Goal: Find specific page/section

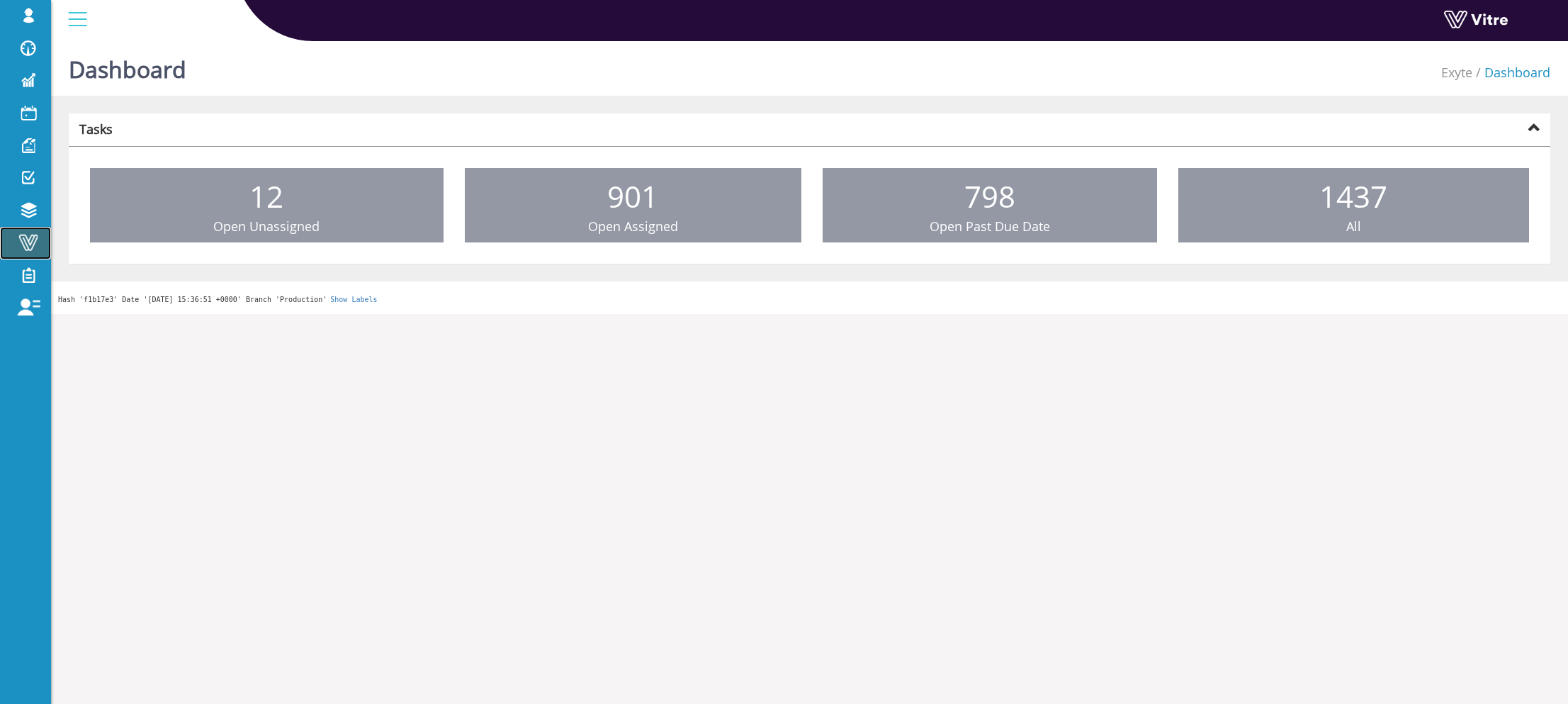
drag, startPoint x: 12, startPoint y: 247, endPoint x: 22, endPoint y: 241, distance: 11.7
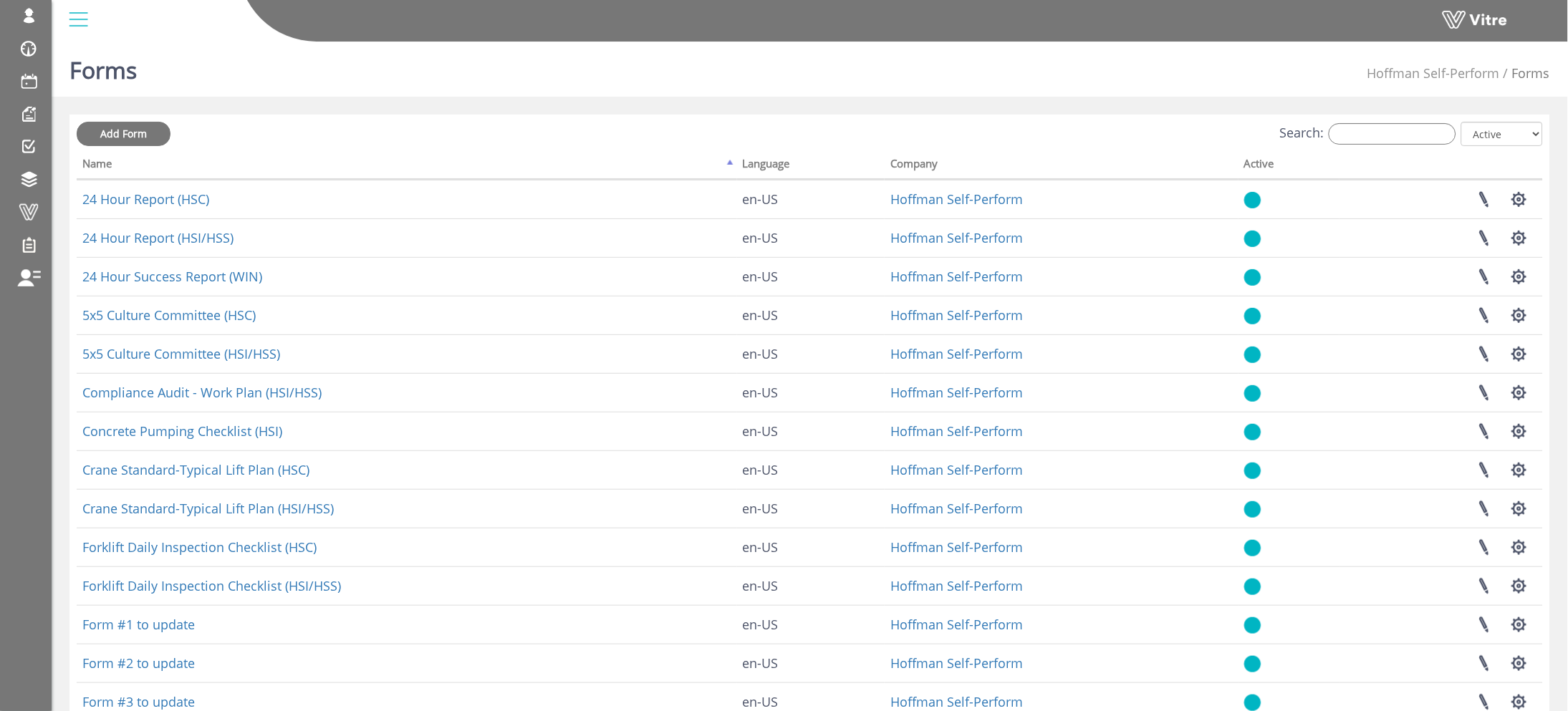
click at [1437, 144] on div "Search: All Active Not Active" at bounding box center [810, 134] width 1466 height 26
click at [1416, 133] on input "Search:" at bounding box center [1392, 133] width 128 height 21
paste input "Pre-Task Plan - PTP (HSI/HSS)"
click at [1117, 118] on div "Add Form Search: Pre-Task Plan - PTP (HSI/HSS) All Active Not Active Processing…" at bounding box center [809, 461] width 1480 height 692
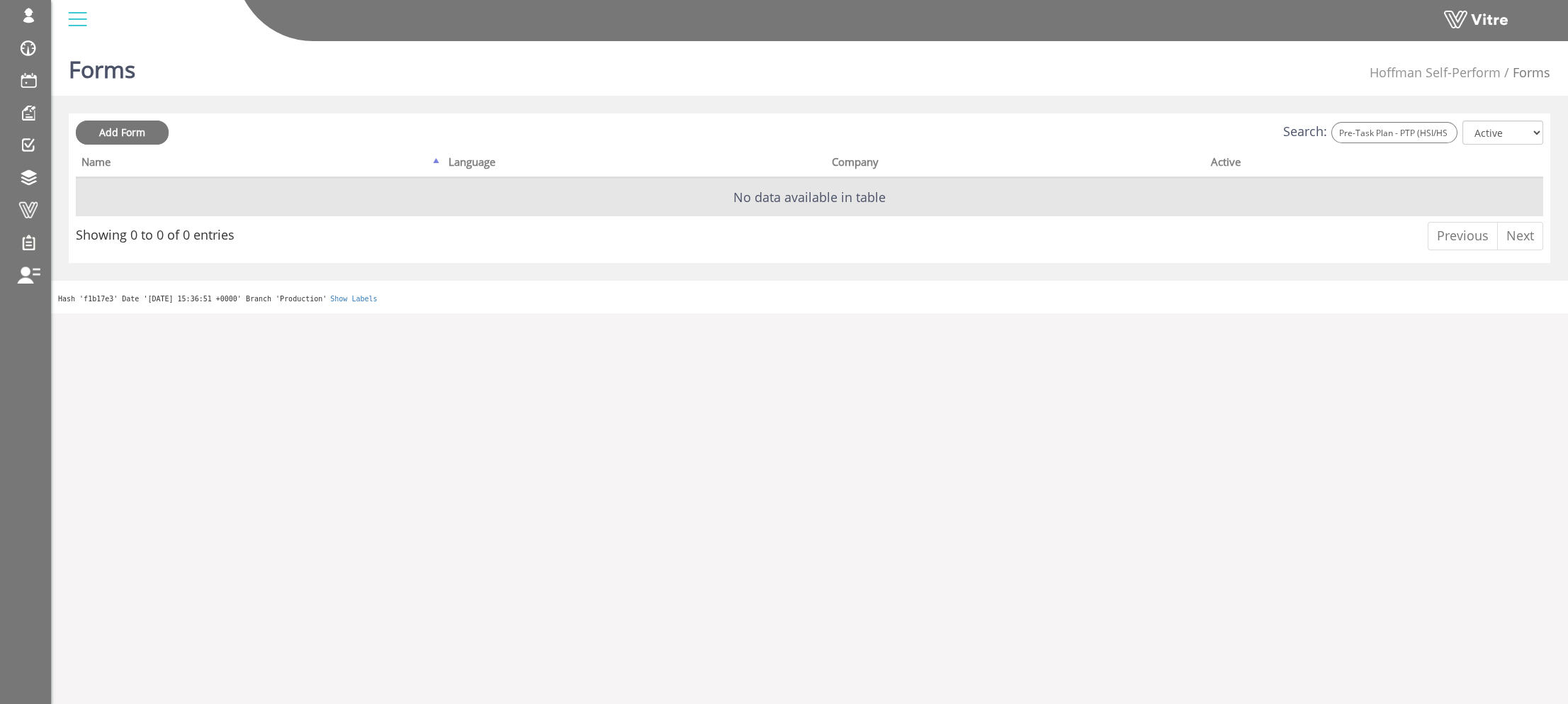
scroll to position [0, 1]
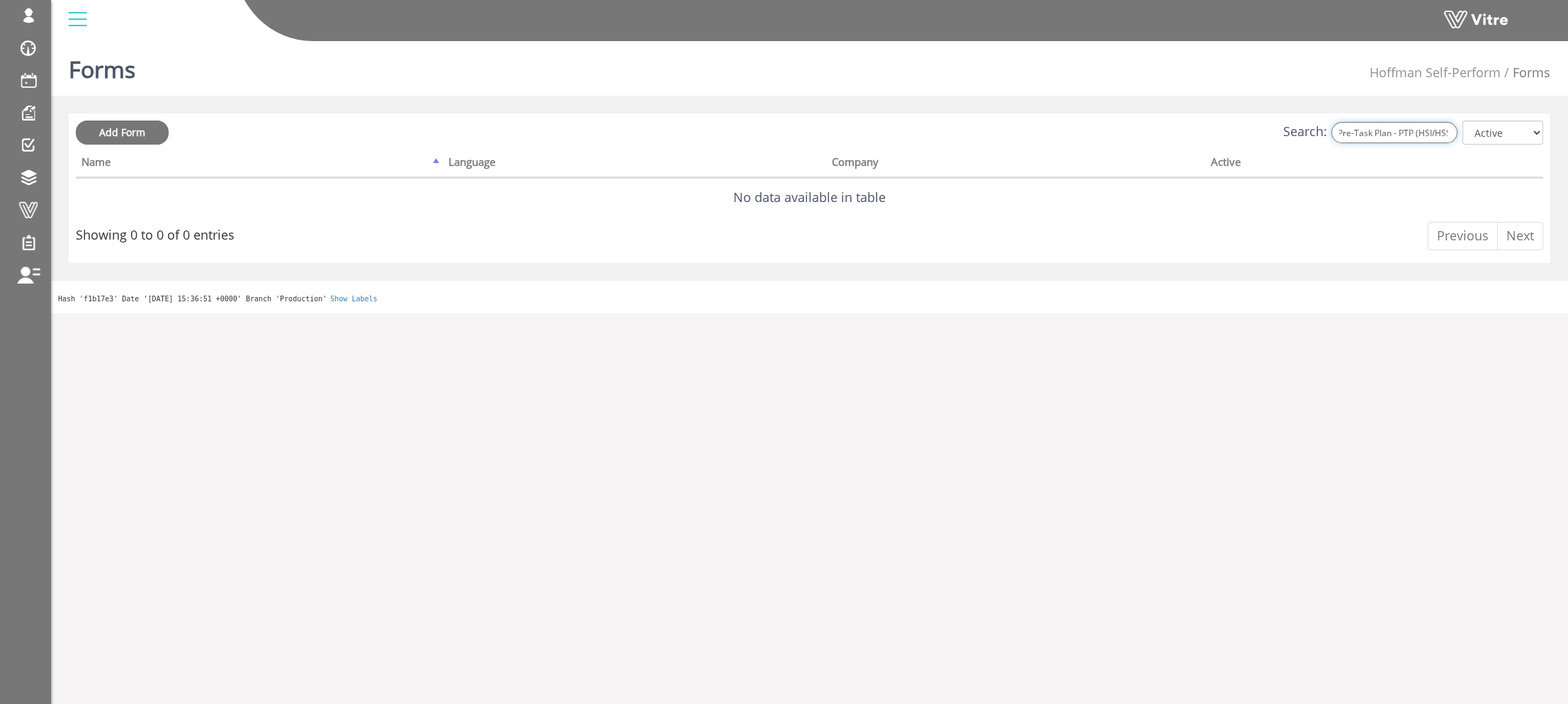
click at [1383, 122] on input "Pre-Task Plan - PTP (HSI/HSS)" at bounding box center [1394, 132] width 126 height 21
drag, startPoint x: 1402, startPoint y: 129, endPoint x: 1545, endPoint y: 133, distance: 143.1
click at [1545, 133] on div "Add Form Search: Pre-Task Plan - PTP (HSI/HSS) All Active Not Active Processing…" at bounding box center [809, 188] width 1482 height 149
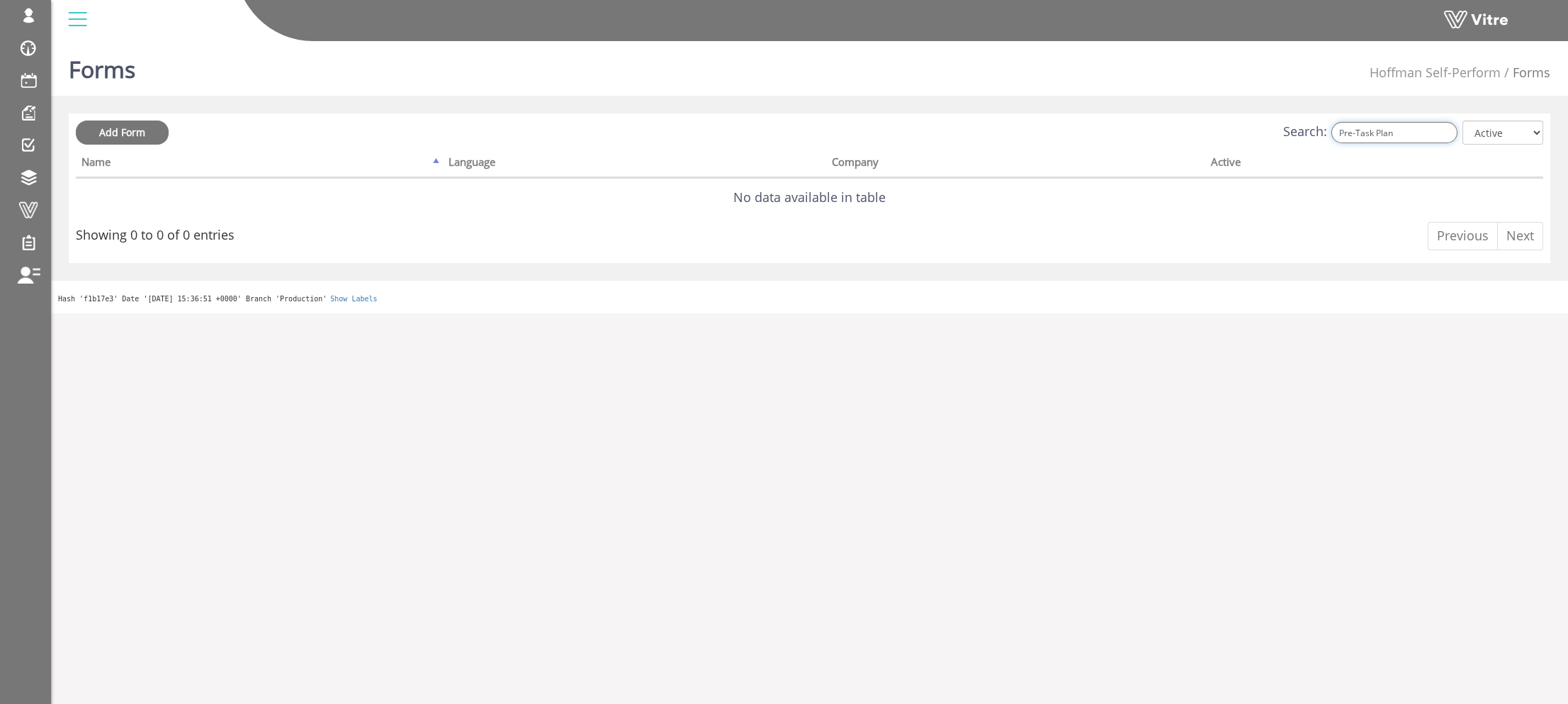
click at [1405, 140] on input "Pre-Task Plan" at bounding box center [1394, 132] width 126 height 21
paste input "Pre-Task Plan - PTP (HSI/HSS)"
type input "Pre-Task Plan - PTP (HSI/HSS)"
click at [1100, 90] on div "Forms Hoffman Self-Perform Forms" at bounding box center [809, 66] width 1517 height 60
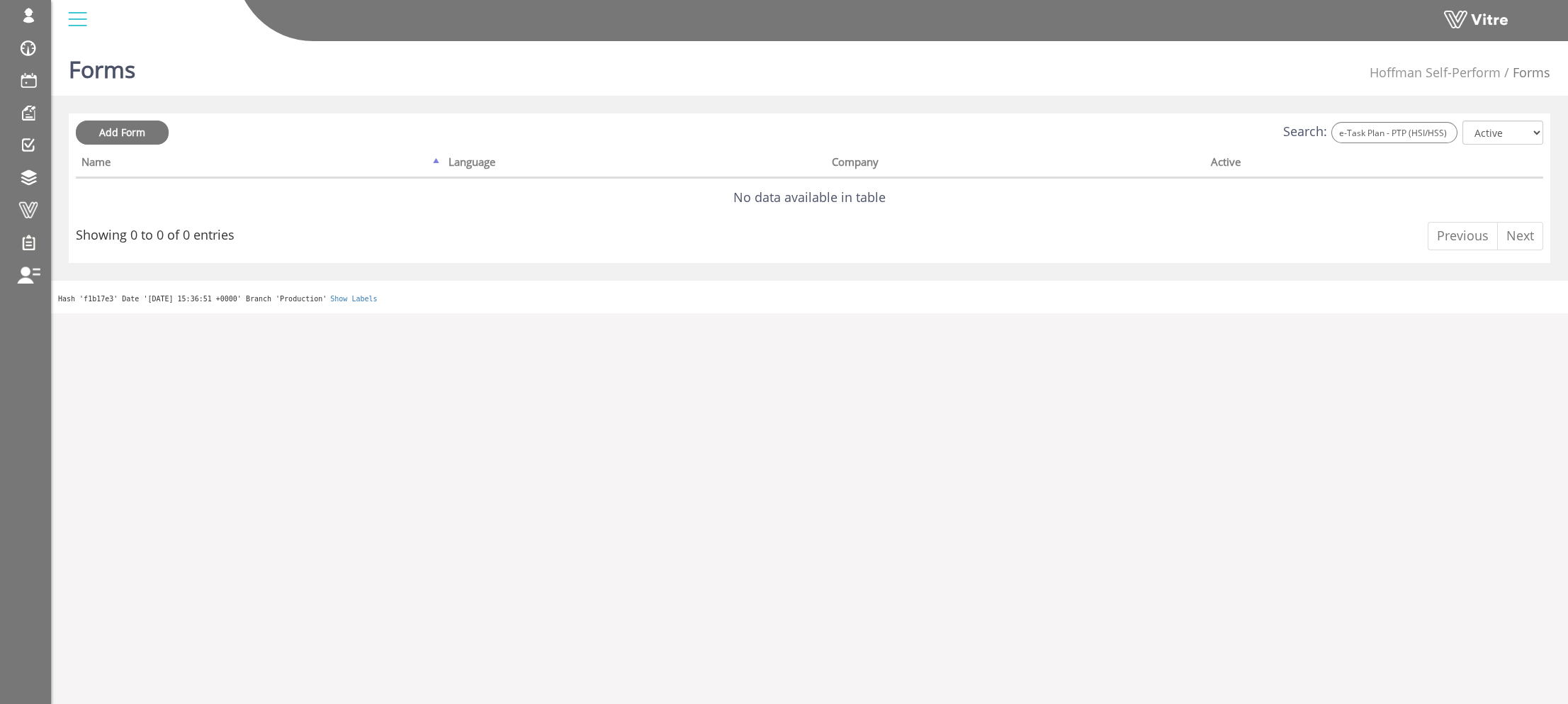
scroll to position [0, 0]
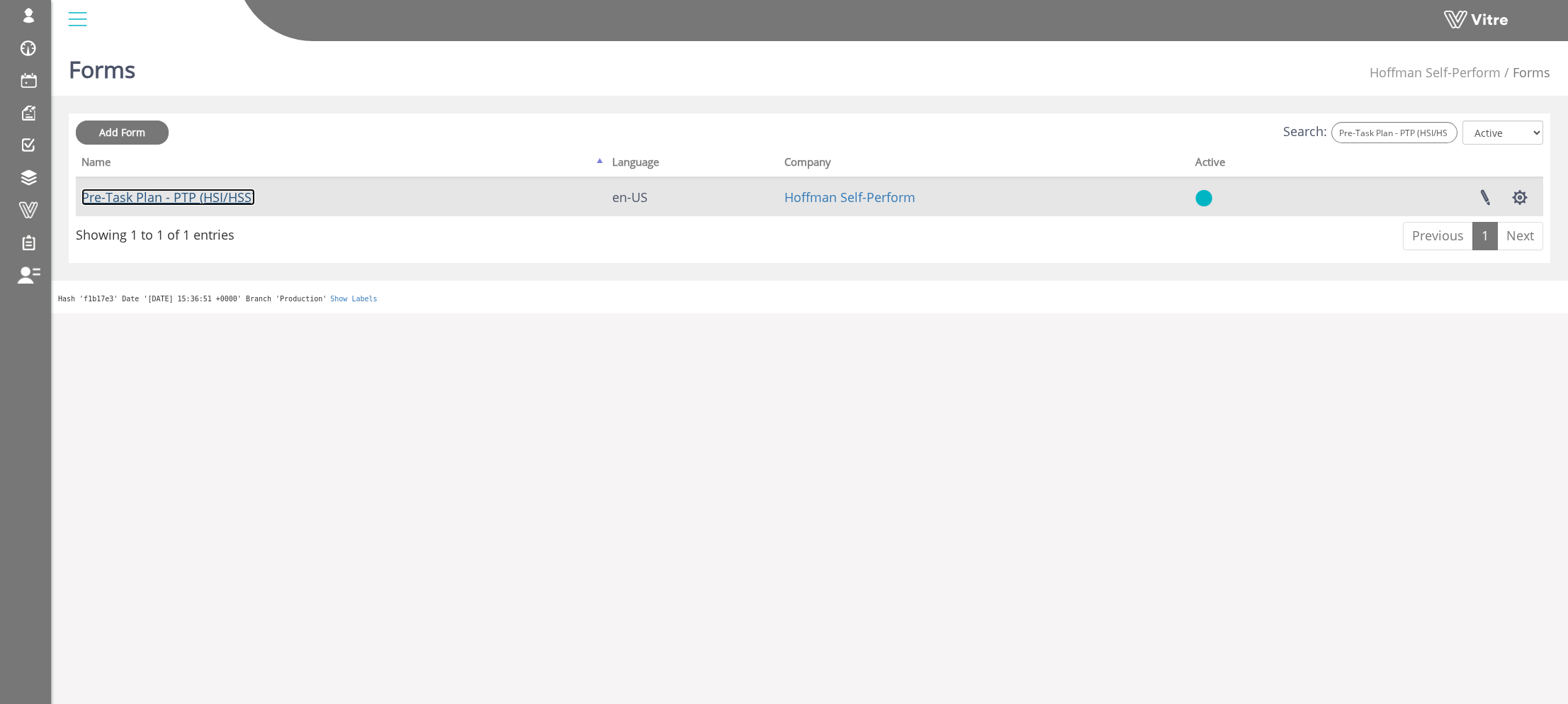
click at [194, 196] on link "Pre-Task Plan - PTP (HSI/HSS)" at bounding box center [169, 197] width 174 height 17
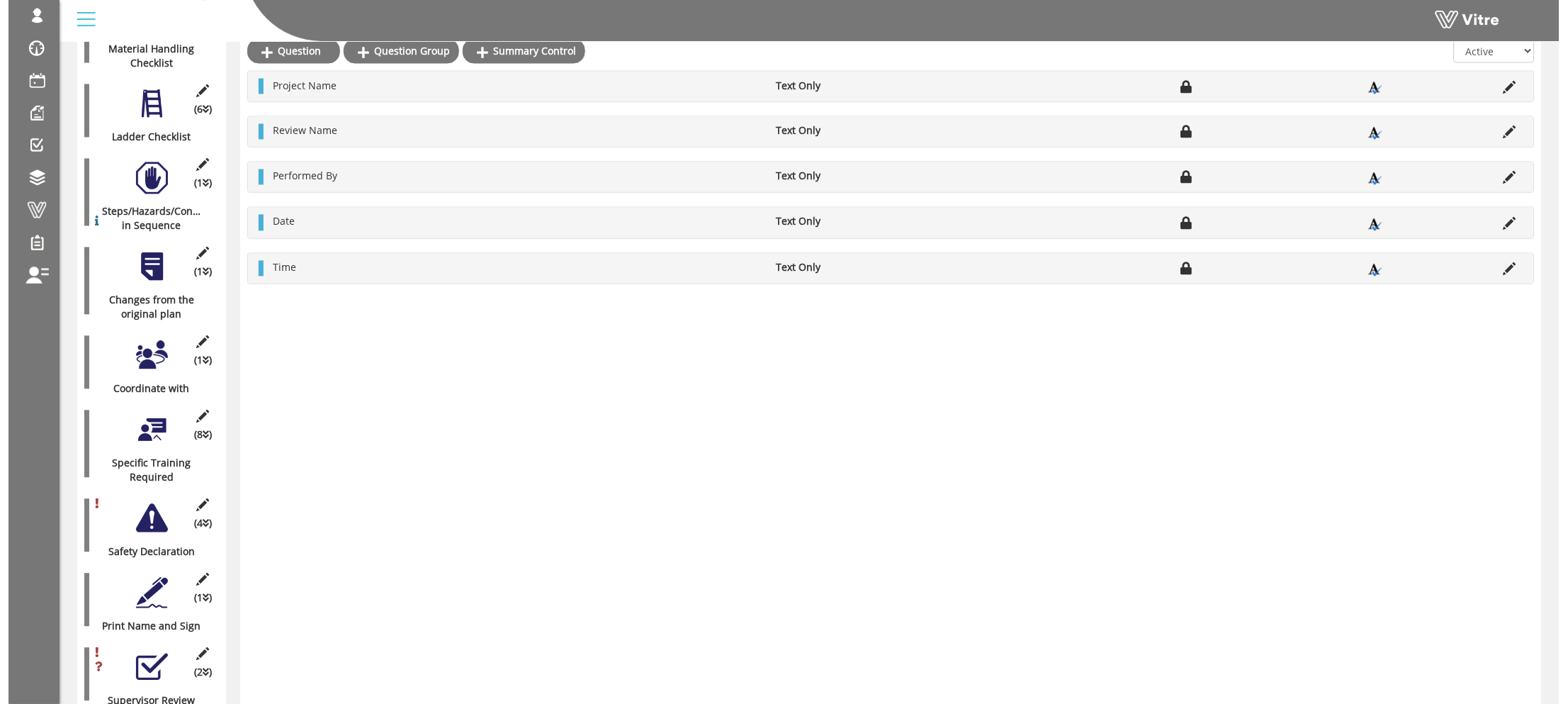
scroll to position [754, 0]
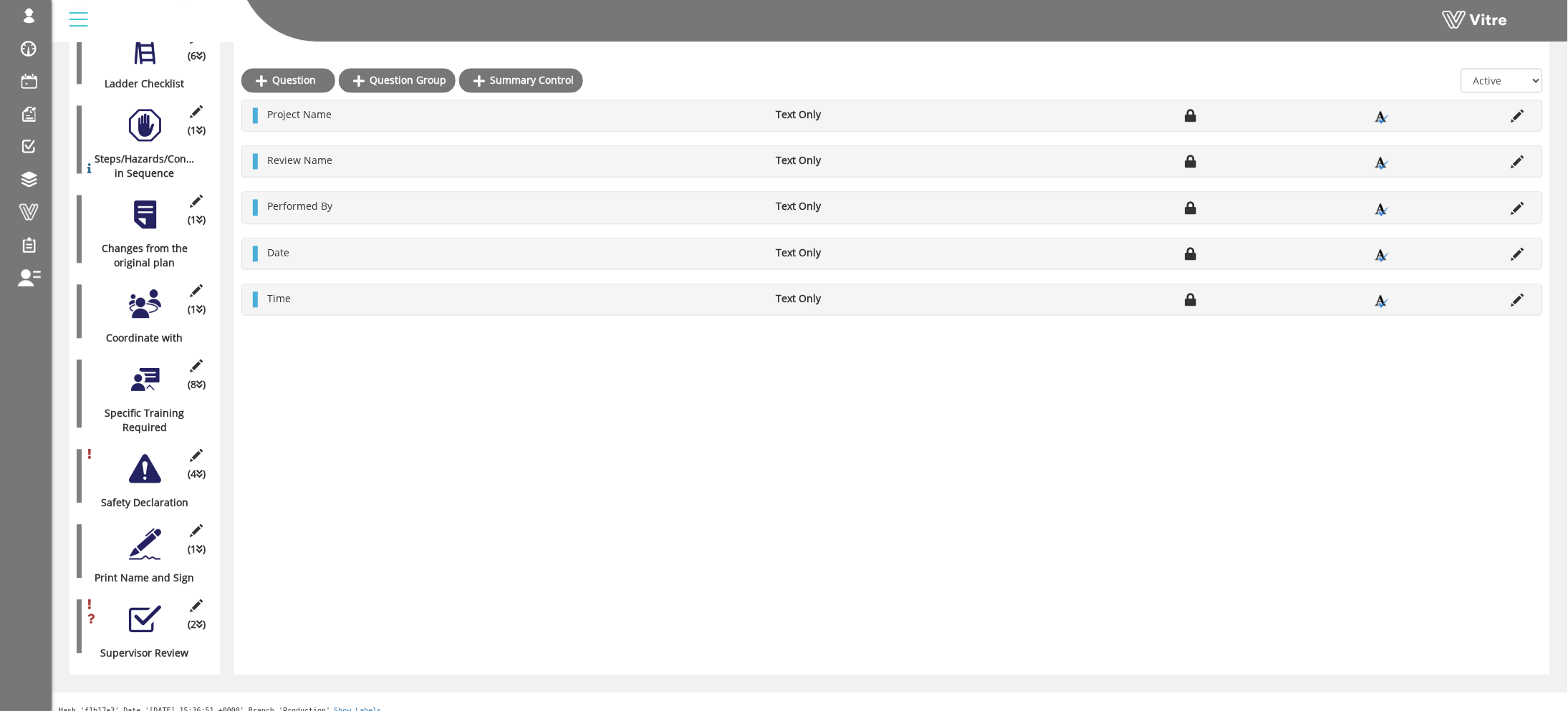
click at [144, 603] on div at bounding box center [144, 618] width 32 height 32
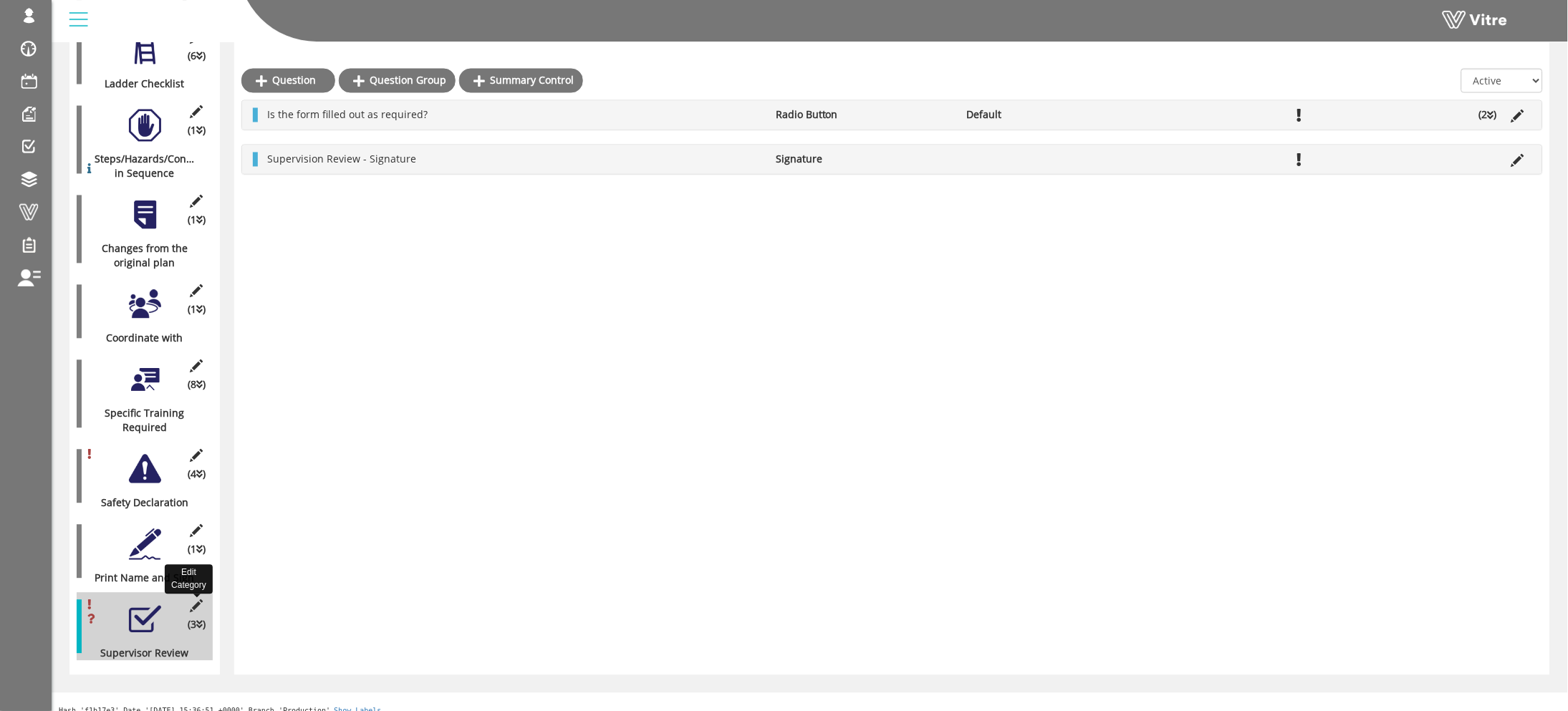
click at [201, 600] on icon at bounding box center [197, 606] width 18 height 13
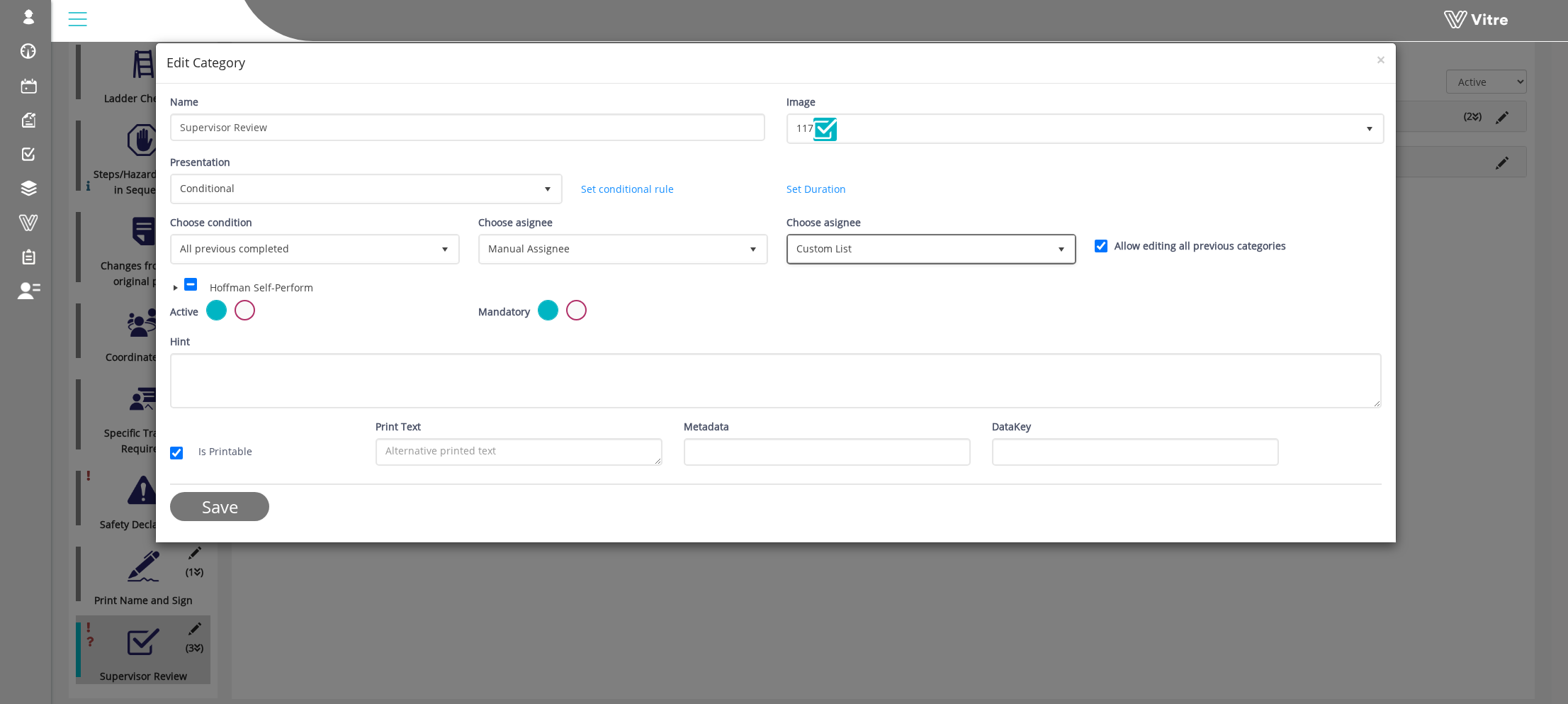
click at [889, 253] on span "Custom List" at bounding box center [919, 249] width 260 height 25
click at [726, 334] on div "Hint" at bounding box center [775, 370] width 1212 height 74
click at [177, 283] on span at bounding box center [176, 287] width 12 height 12
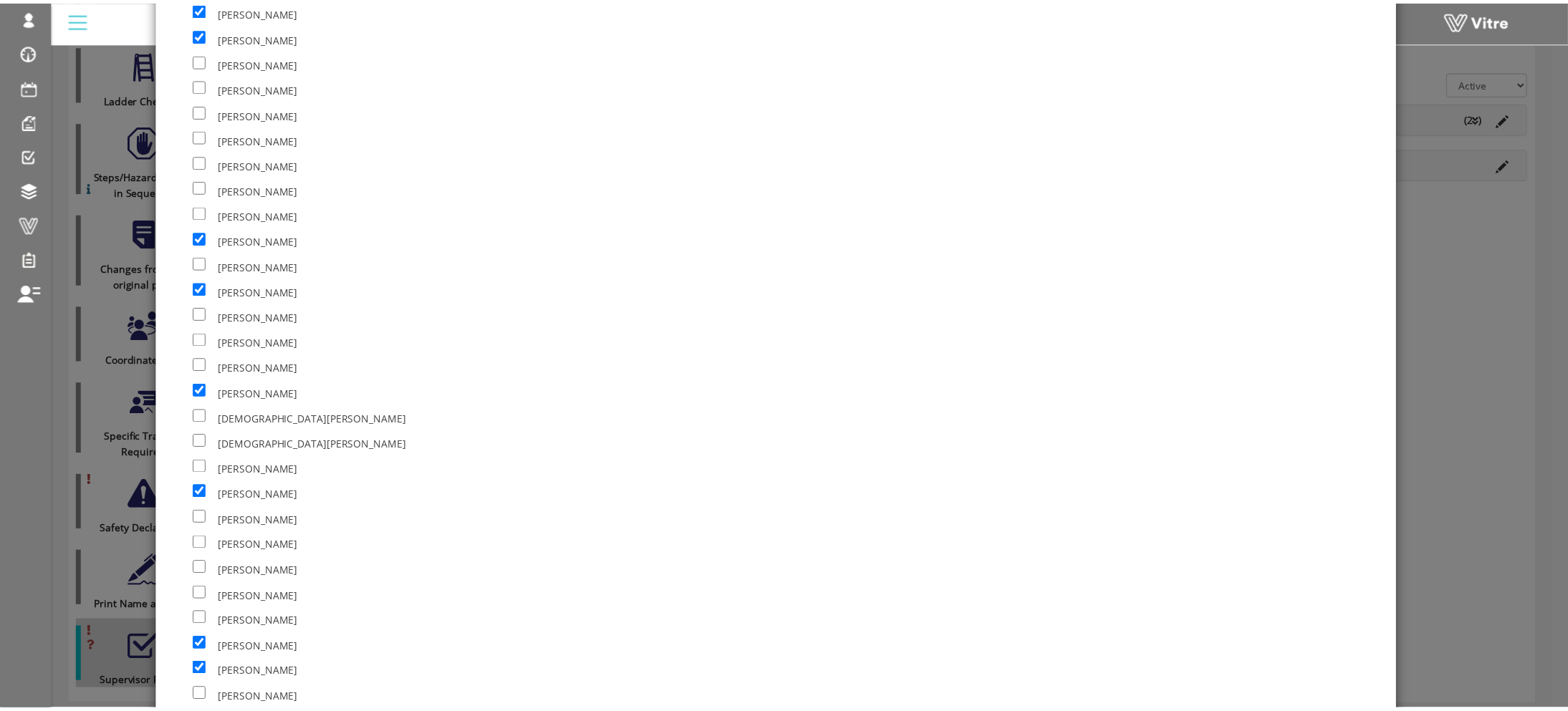
scroll to position [1180, 0]
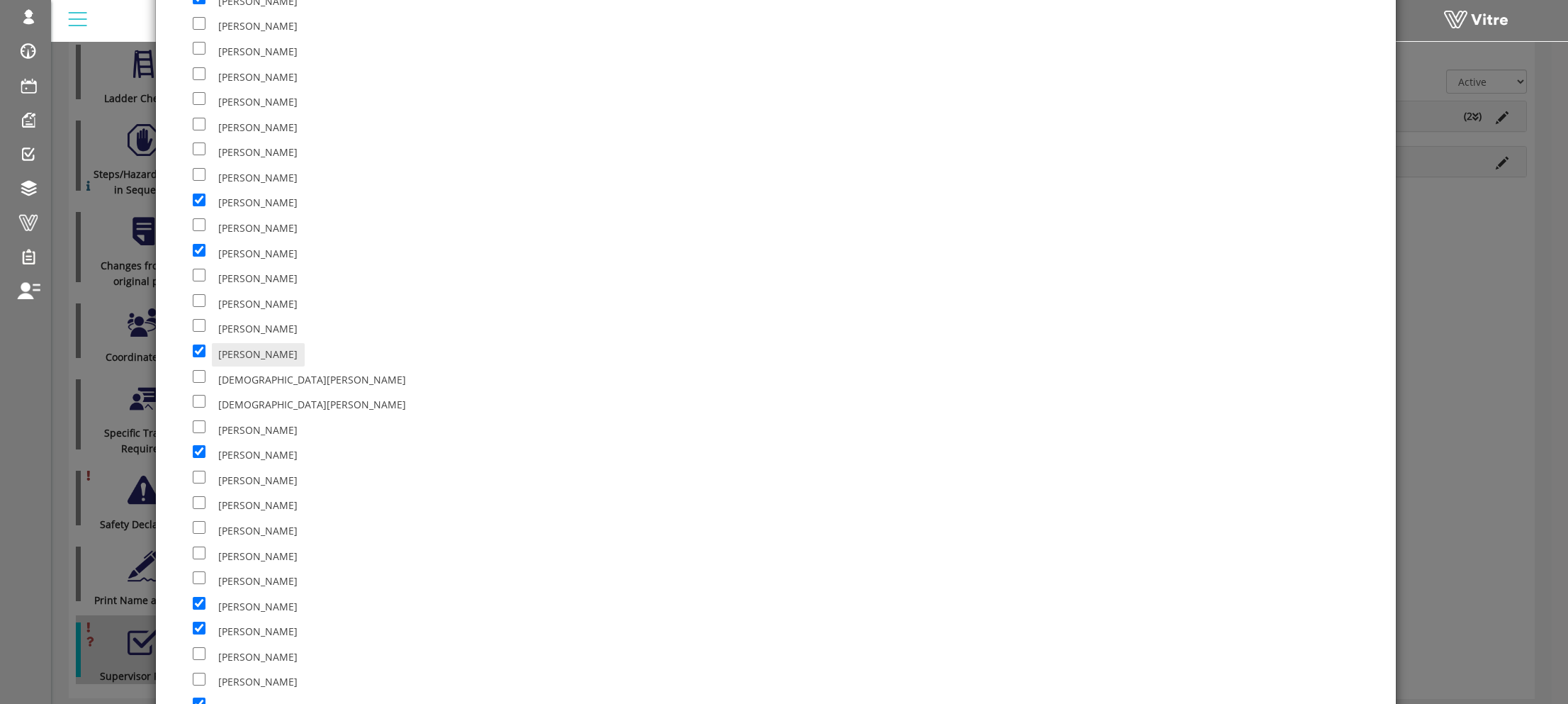
copy span "[PERSON_NAME]"
drag, startPoint x: 342, startPoint y: 349, endPoint x: 782, endPoint y: 59, distance: 527.0
click at [117, 230] on div "× Edit Category Name Supervisor Review Image 117 117 Presentation Conditional 5…" at bounding box center [784, 352] width 1568 height 704
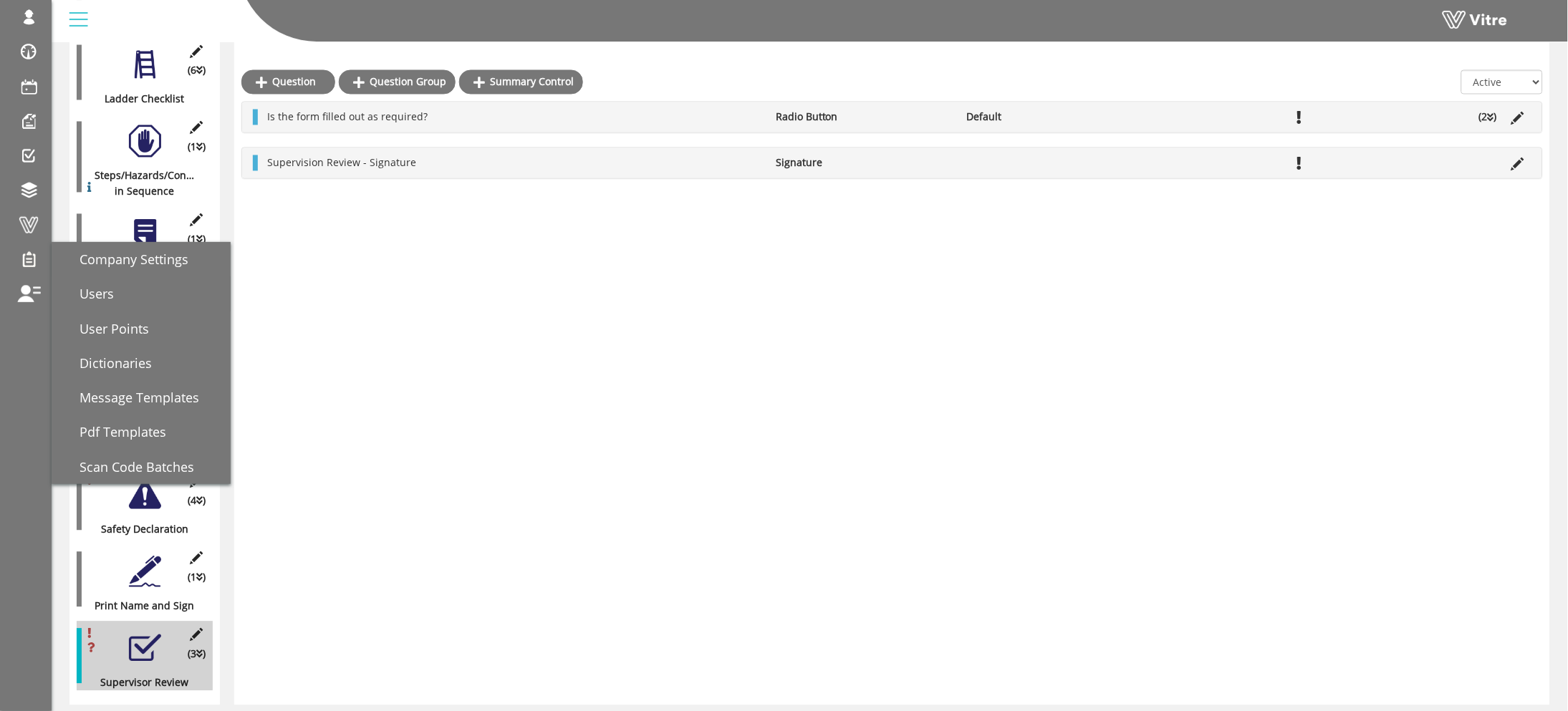
click at [84, 297] on span "Users" at bounding box center [88, 293] width 52 height 18
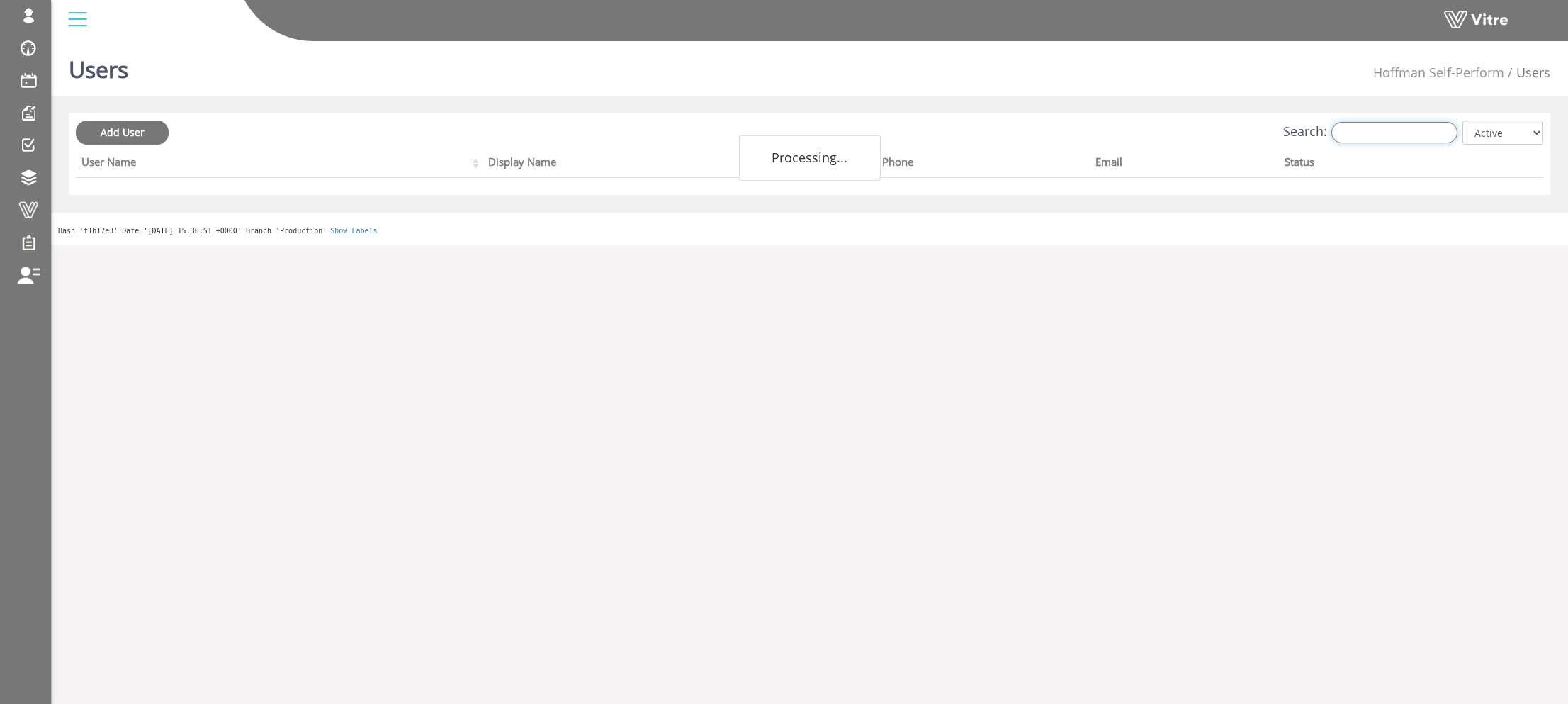
click at [1400, 127] on input "Search:" at bounding box center [1394, 132] width 126 height 21
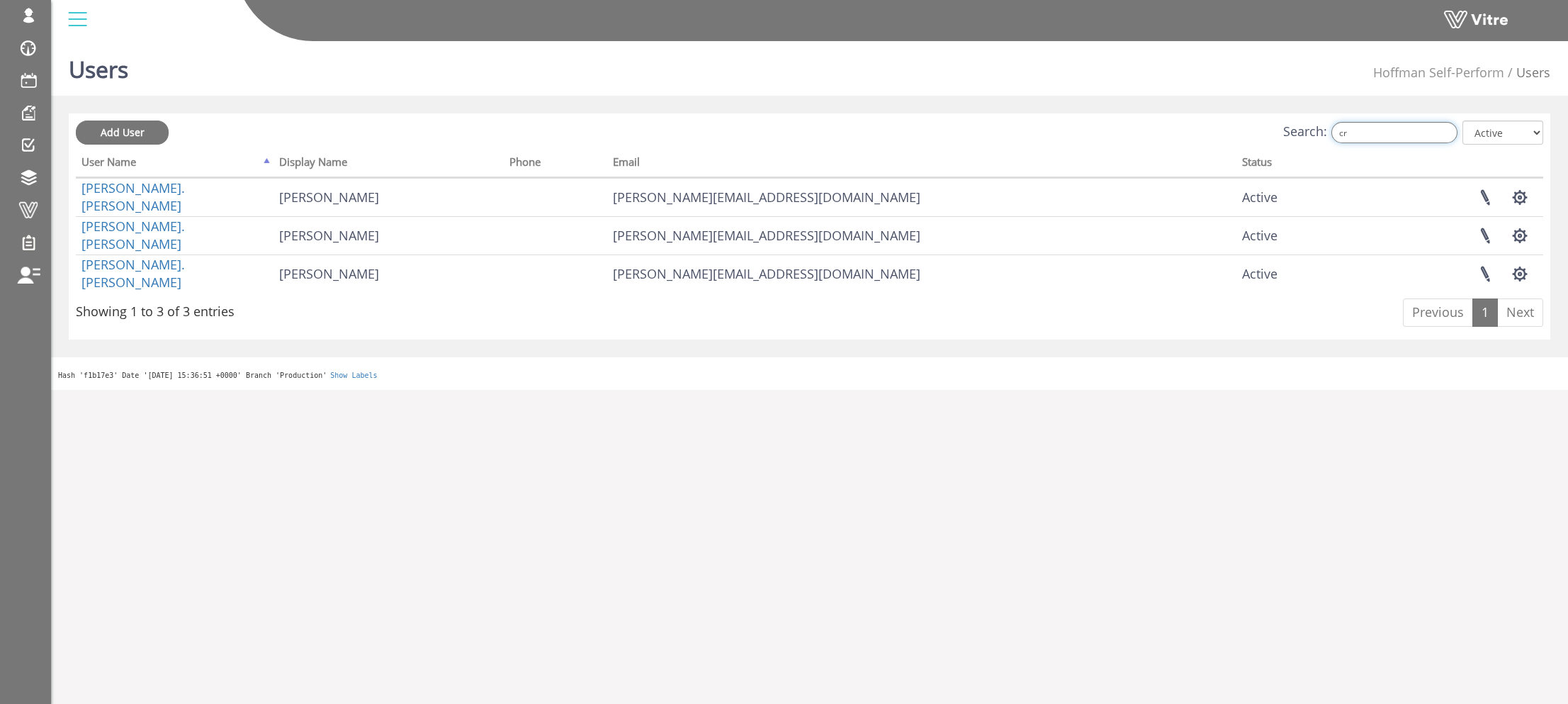
click at [1367, 128] on input "cr" at bounding box center [1394, 132] width 126 height 21
paste input "[PERSON_NAME]"
type input "[PERSON_NAME]"
click at [1227, 81] on div "Users [PERSON_NAME] Self-Perform Users" at bounding box center [809, 66] width 1517 height 60
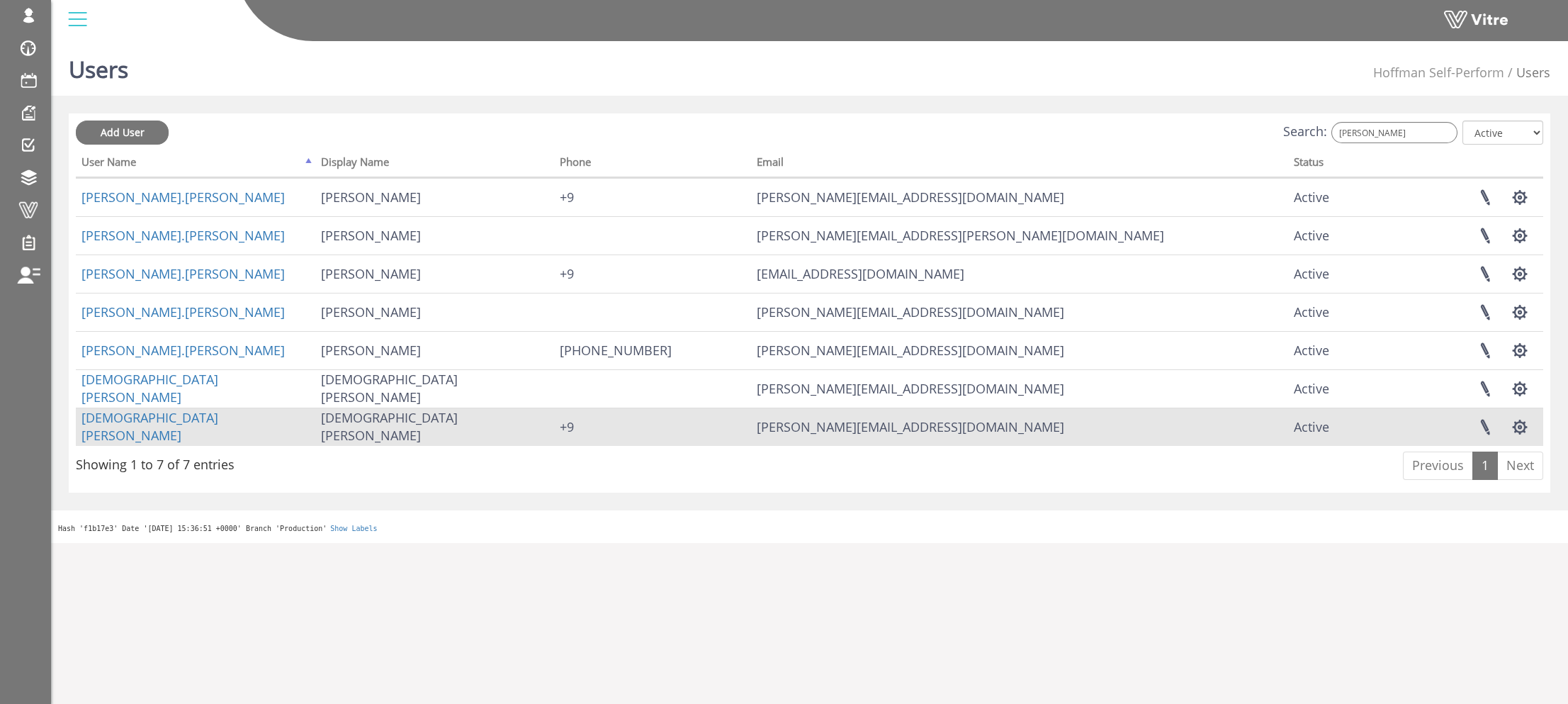
drag, startPoint x: 870, startPoint y: 603, endPoint x: 421, endPoint y: 417, distance: 486.0
click at [868, 543] on html "roman Profile Notification Change Company English English Español Français Ital…" at bounding box center [784, 271] width 1568 height 543
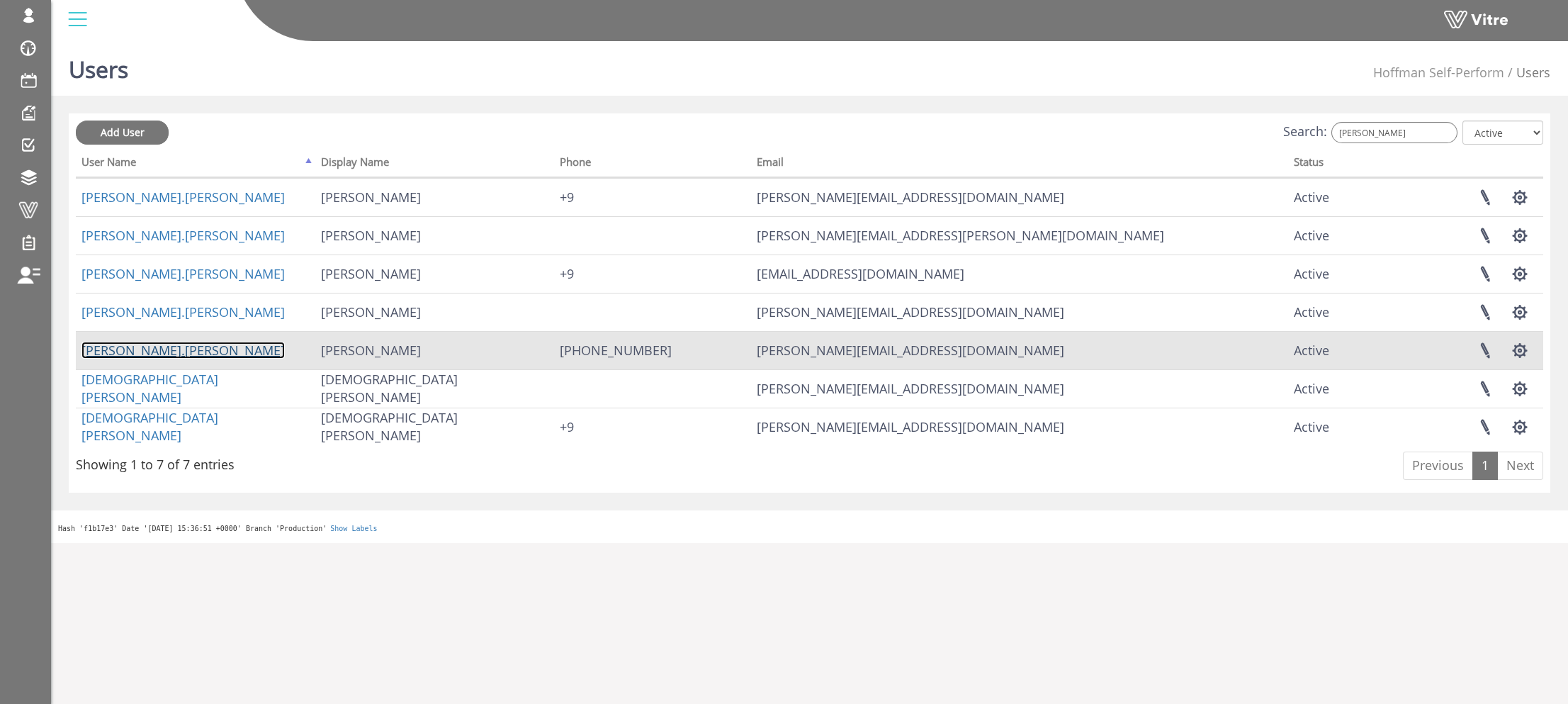
click at [149, 349] on link "[PERSON_NAME].[PERSON_NAME]" at bounding box center [183, 350] width 203 height 17
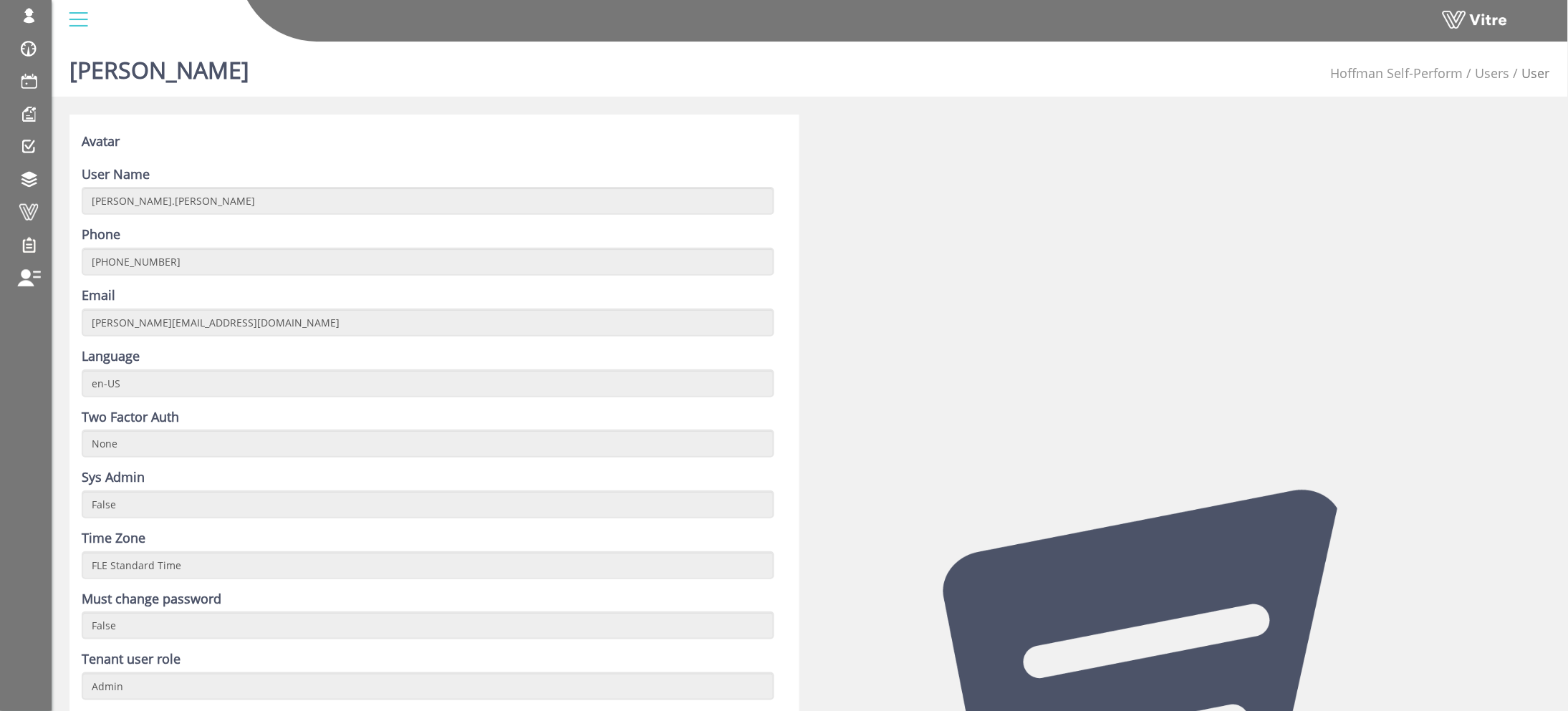
drag, startPoint x: 345, startPoint y: 520, endPoint x: 730, endPoint y: -1, distance: 647.8
